Goal: Task Accomplishment & Management: Manage account settings

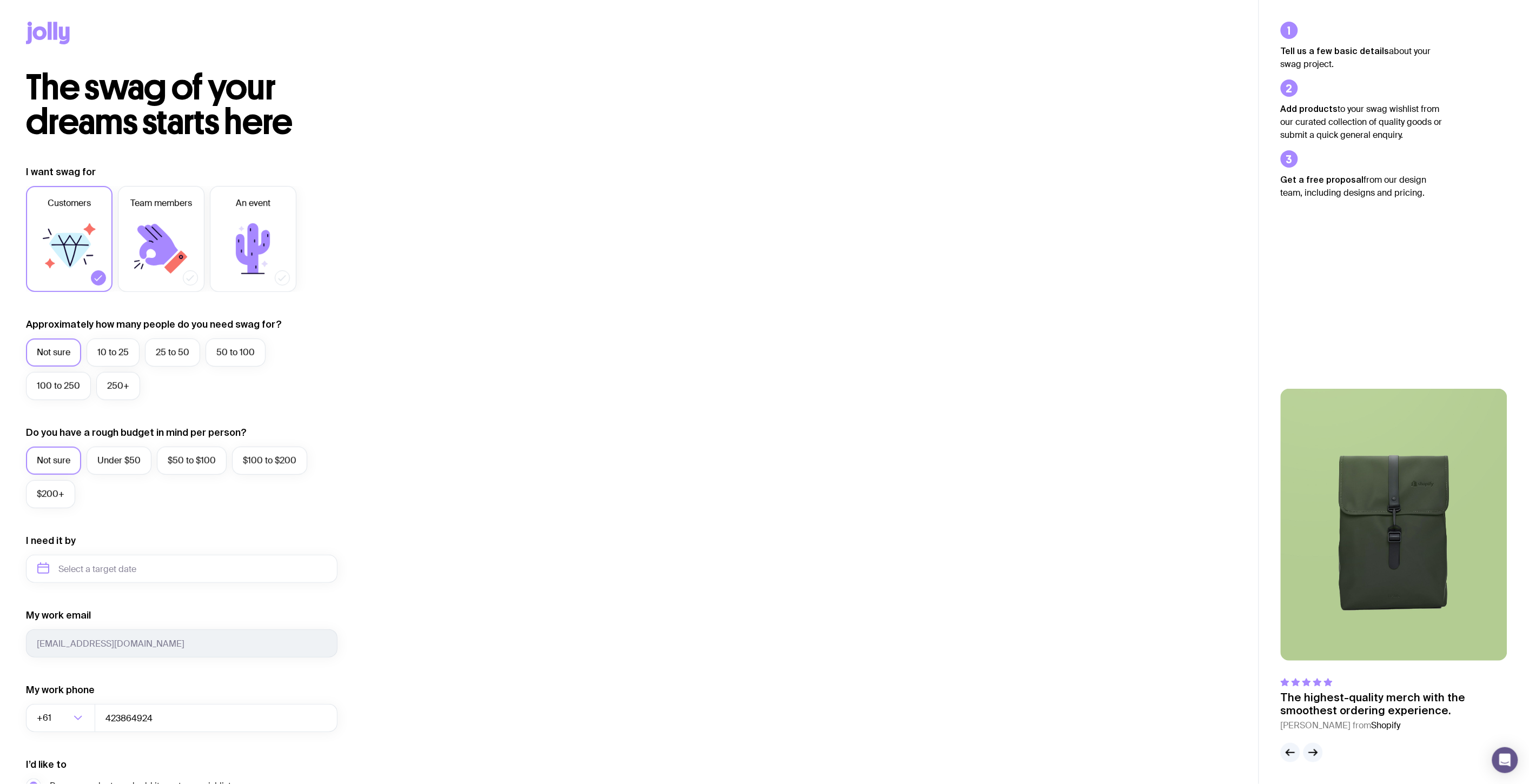
click at [37, 24] on icon at bounding box center [48, 33] width 44 height 23
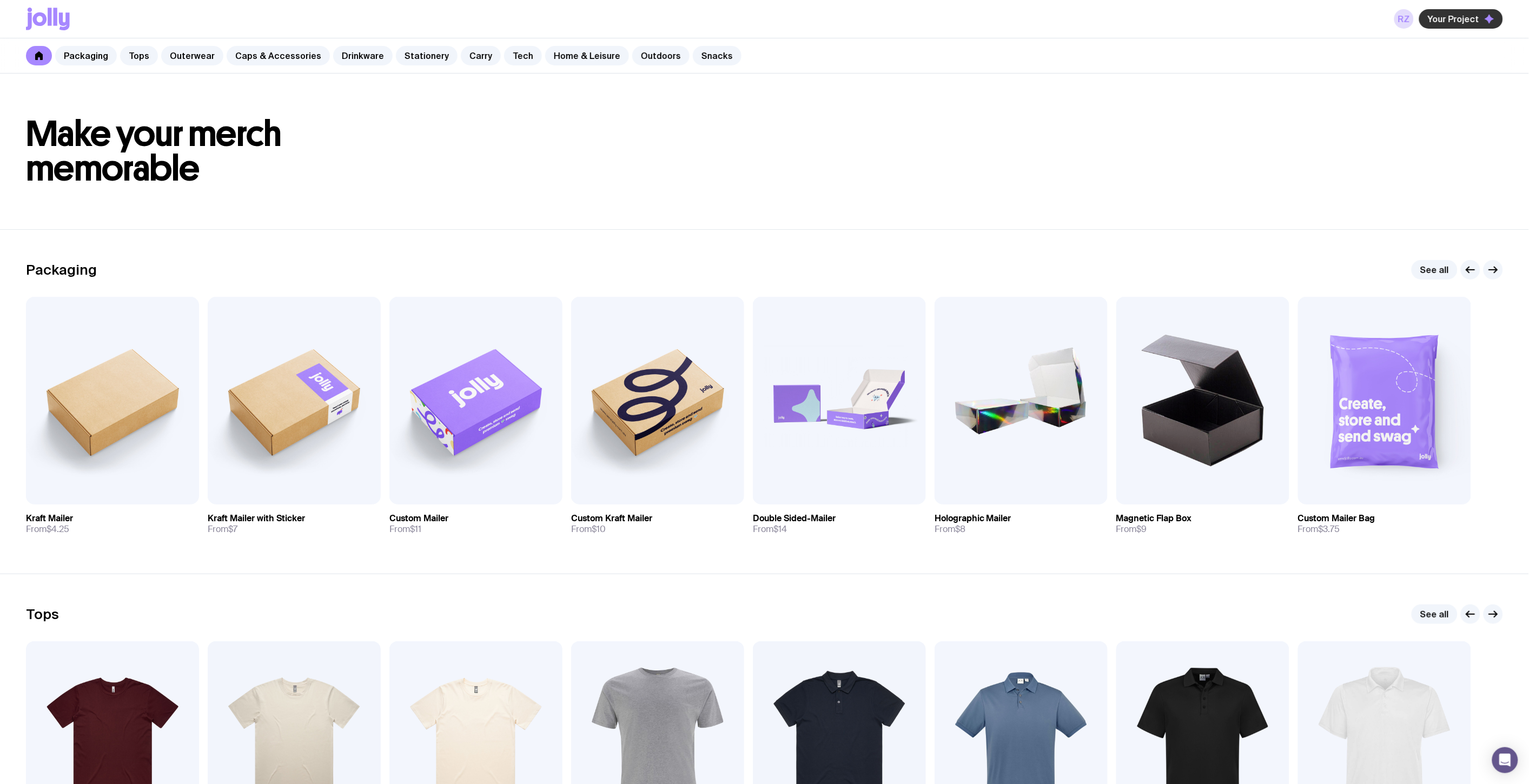
click at [1472, 22] on span "Your Project" at bounding box center [1454, 19] width 52 height 11
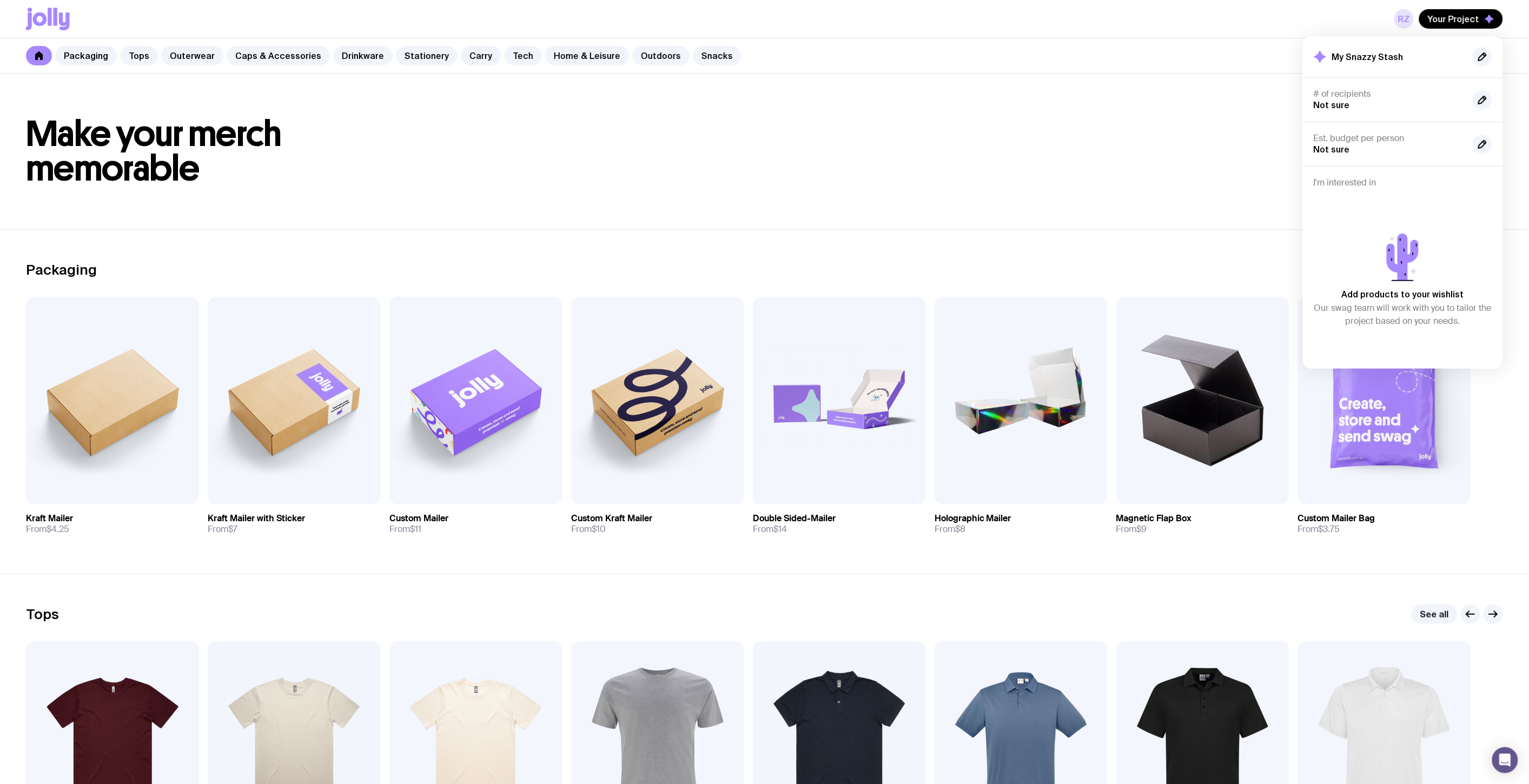
click at [1401, 17] on link "RZ" at bounding box center [1404, 19] width 20 height 20
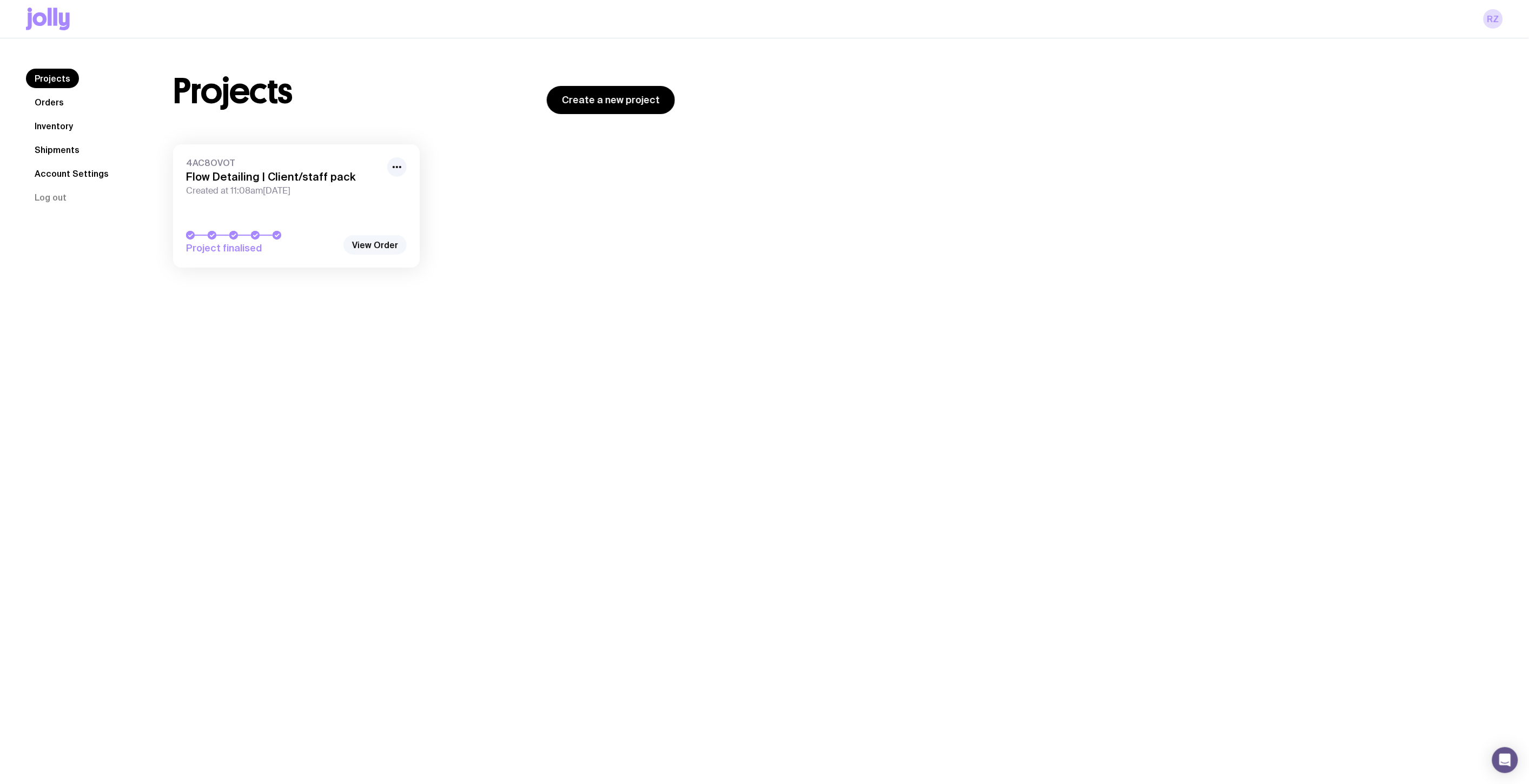
click at [371, 244] on link "View Order" at bounding box center [375, 245] width 63 height 20
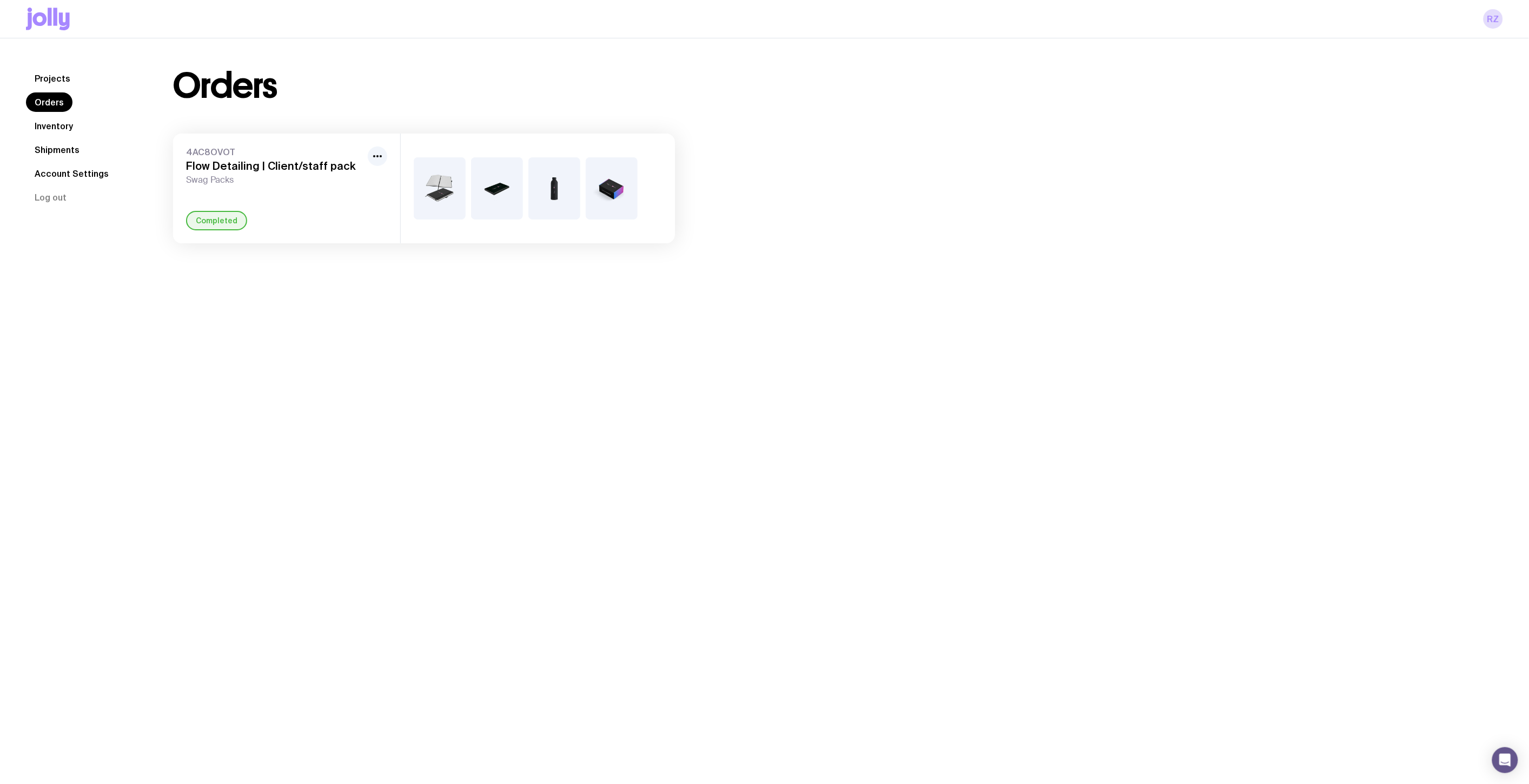
click at [212, 219] on div "Completed" at bounding box center [217, 221] width 61 height 20
click at [218, 179] on span "Swag Packs" at bounding box center [275, 180] width 177 height 11
click at [243, 163] on h3 "Flow Detailing | Client/staff pack" at bounding box center [275, 166] width 177 height 13
click at [74, 127] on link "Inventory" at bounding box center [53, 126] width 56 height 20
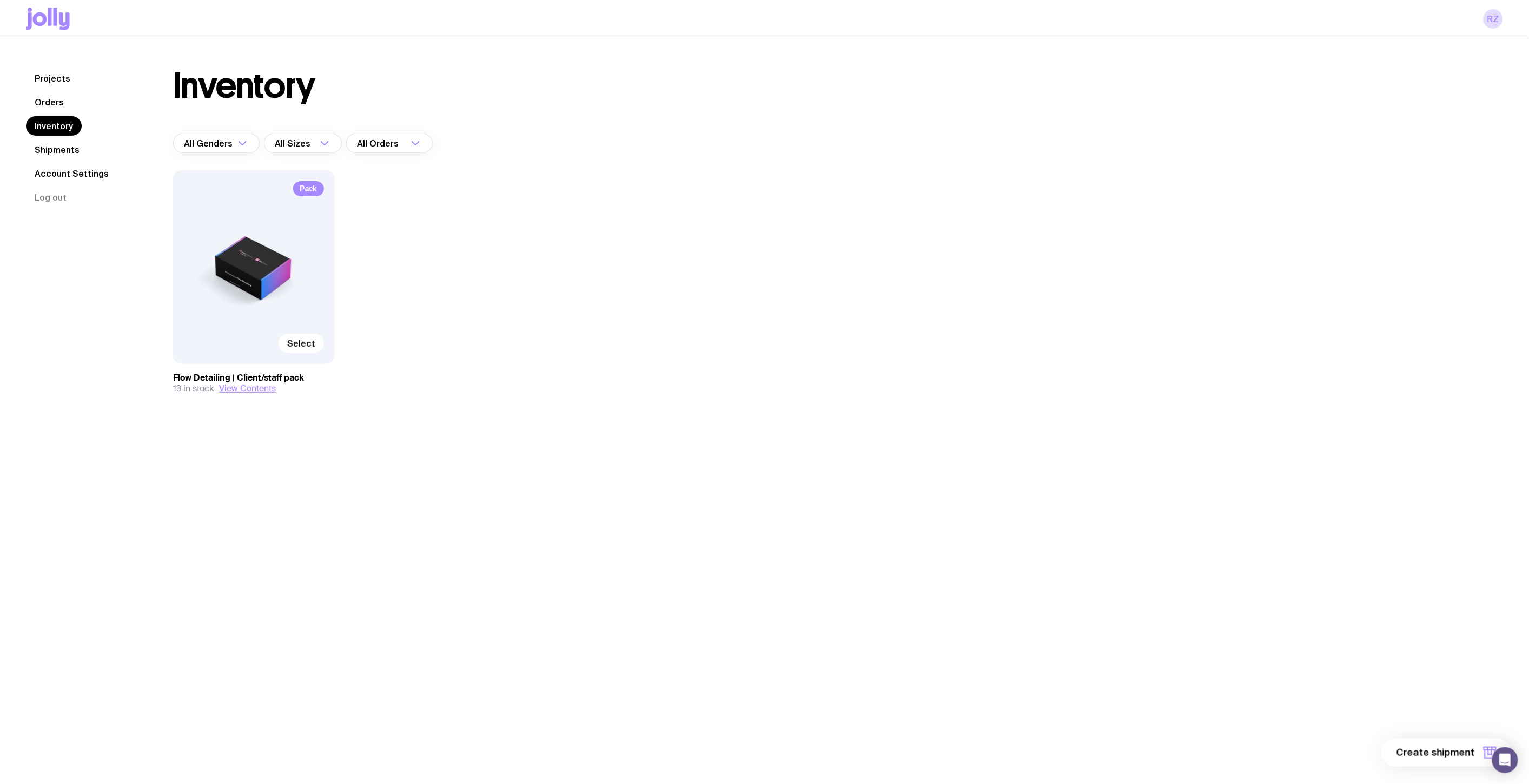
click at [73, 155] on link "Shipments" at bounding box center [57, 150] width 62 height 20
